Goal: Task Accomplishment & Management: Complete application form

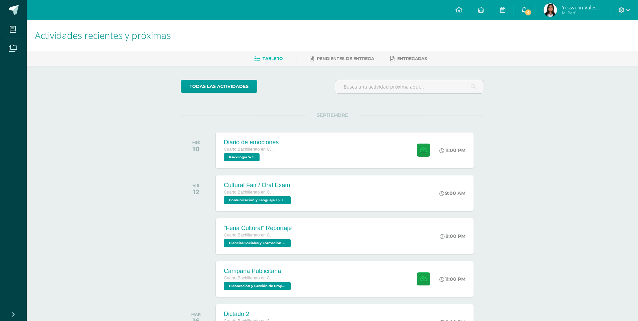
click at [531, 5] on link "4" at bounding box center [524, 10] width 21 height 20
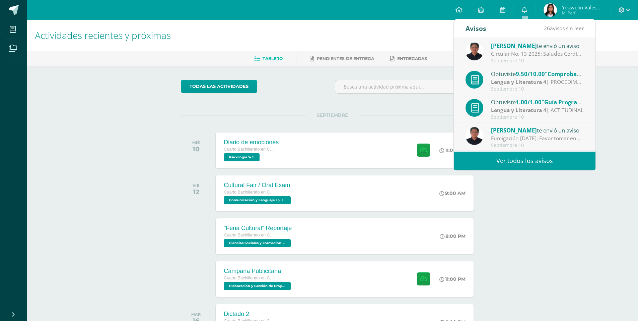
click at [556, 157] on link "Ver todos los avisos" at bounding box center [525, 160] width 142 height 18
click at [542, 77] on span "9.50/10.00" at bounding box center [530, 74] width 29 height 8
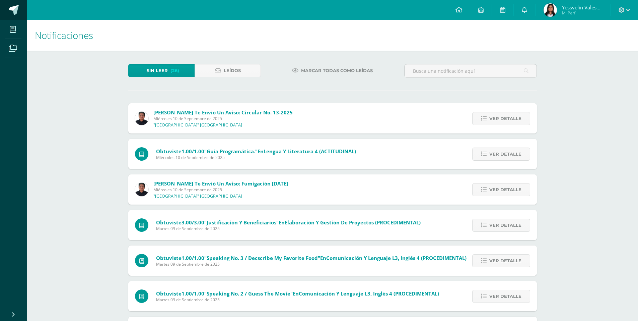
click at [15, 9] on span at bounding box center [14, 10] width 10 height 10
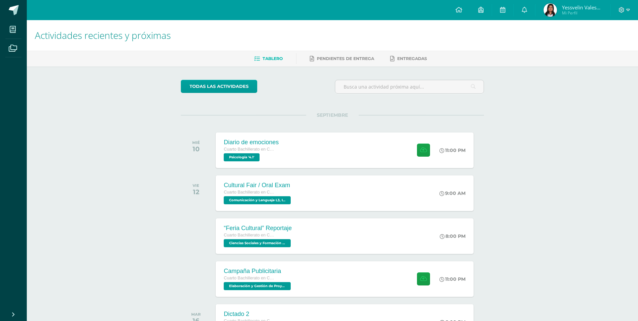
click at [540, 12] on link "Yessvelin Valeska del Rosario Mi Perfil" at bounding box center [573, 10] width 75 height 20
click at [508, 7] on link at bounding box center [502, 10] width 21 height 20
click at [519, 7] on link at bounding box center [524, 10] width 21 height 20
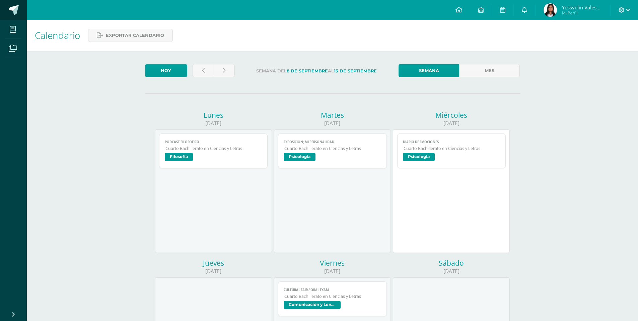
click at [10, 9] on span at bounding box center [14, 10] width 10 height 10
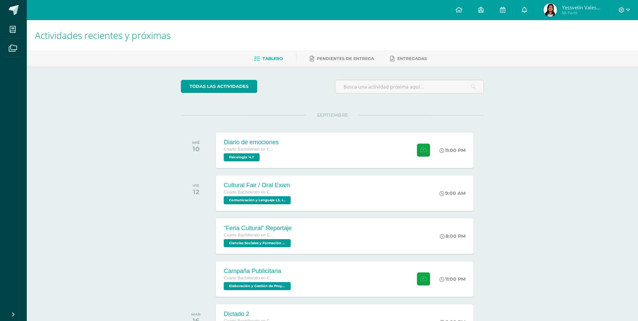
click at [523, 8] on icon at bounding box center [524, 10] width 5 height 6
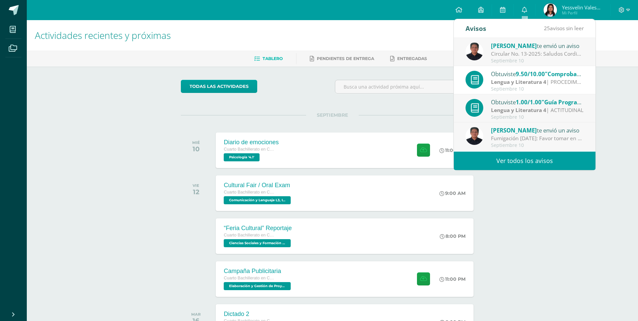
click at [616, 100] on div "Actividades recientes y próximas Tablero Pendientes de entrega Entregadas todas…" at bounding box center [332, 222] width 611 height 404
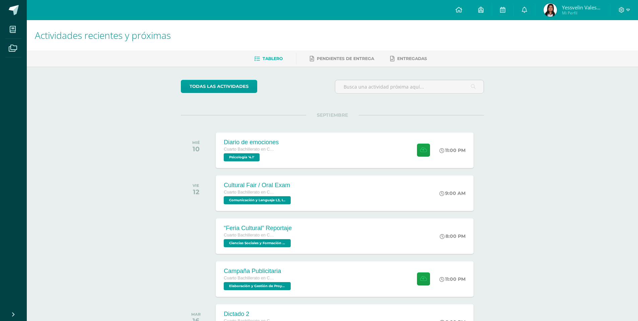
click at [368, 260] on div "Campaña Publicitaria Cuarto Bachillerato en Ciencias y Letras Elaboración y Ges…" at bounding box center [332, 279] width 303 height 38
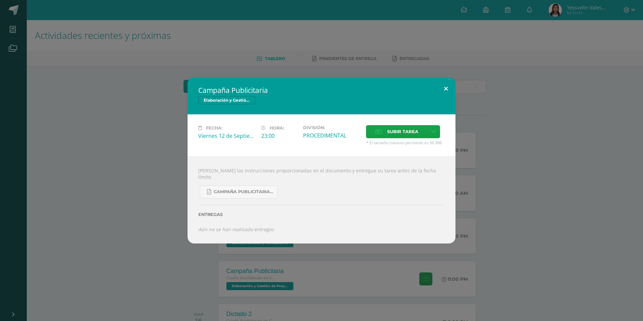
click at [446, 90] on button at bounding box center [445, 88] width 19 height 23
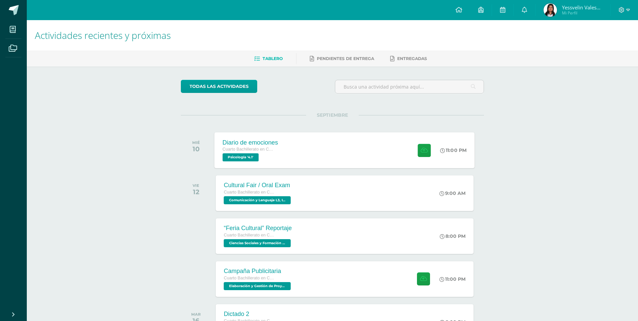
click at [313, 141] on div "Diario de emociones Cuarto Bachillerato en Ciencias y Letras Psicología '4.1' 1…" at bounding box center [345, 150] width 260 height 36
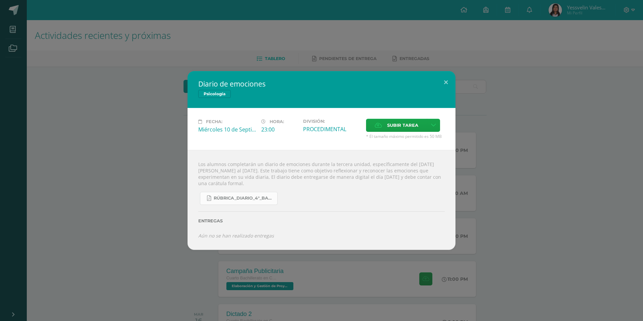
click at [257, 194] on link "RÚBRICA_DIARIO_4°_BACHI.pdf" at bounding box center [239, 198] width 78 height 13
click at [390, 127] on span "Subir tarea" at bounding box center [402, 125] width 31 height 12
click at [0, 0] on input "Subir tarea" at bounding box center [0, 0] width 0 height 0
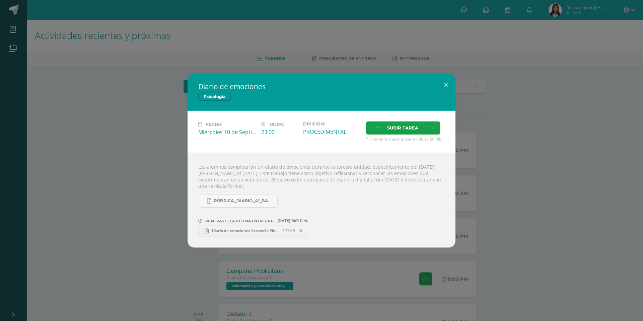
click at [266, 228] on span "Diario de emociones Yessvelin Pinituj.pdf" at bounding box center [246, 230] width 74 height 5
click at [302, 33] on div "Diario de emociones Psicología Fecha: Miércoles 10 de Septiembre Hora: 23:00 Di…" at bounding box center [321, 160] width 643 height 321
